Goal: Task Accomplishment & Management: Complete application form

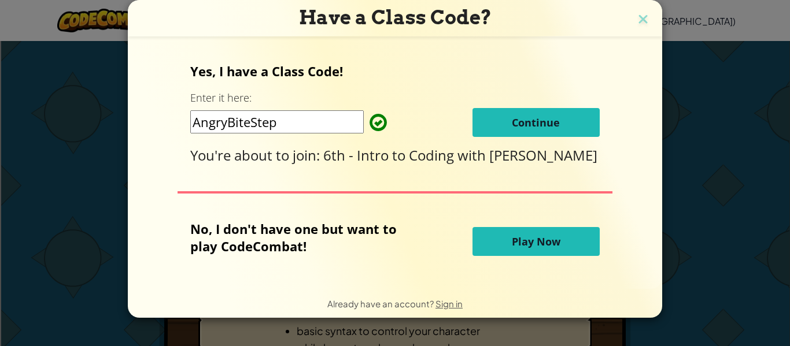
click at [560, 118] on button "Continue" at bounding box center [535, 122] width 127 height 29
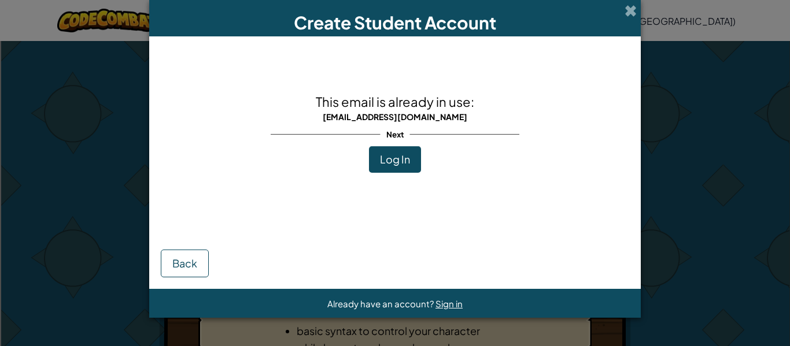
click at [383, 171] on button "Log In" at bounding box center [395, 159] width 52 height 27
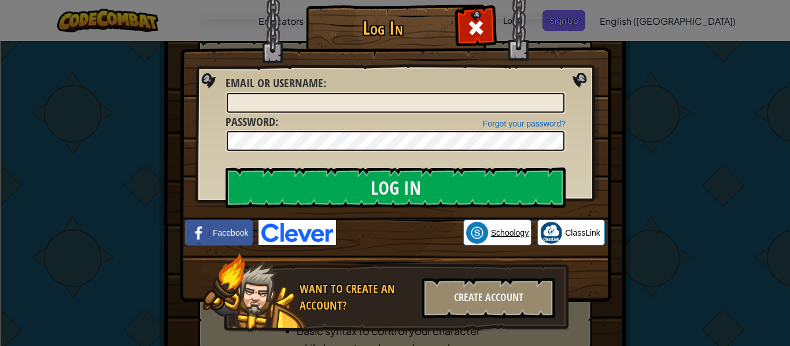
click at [492, 224] on link "Schoology" at bounding box center [497, 233] width 68 height 26
